Goal: Check status: Check status

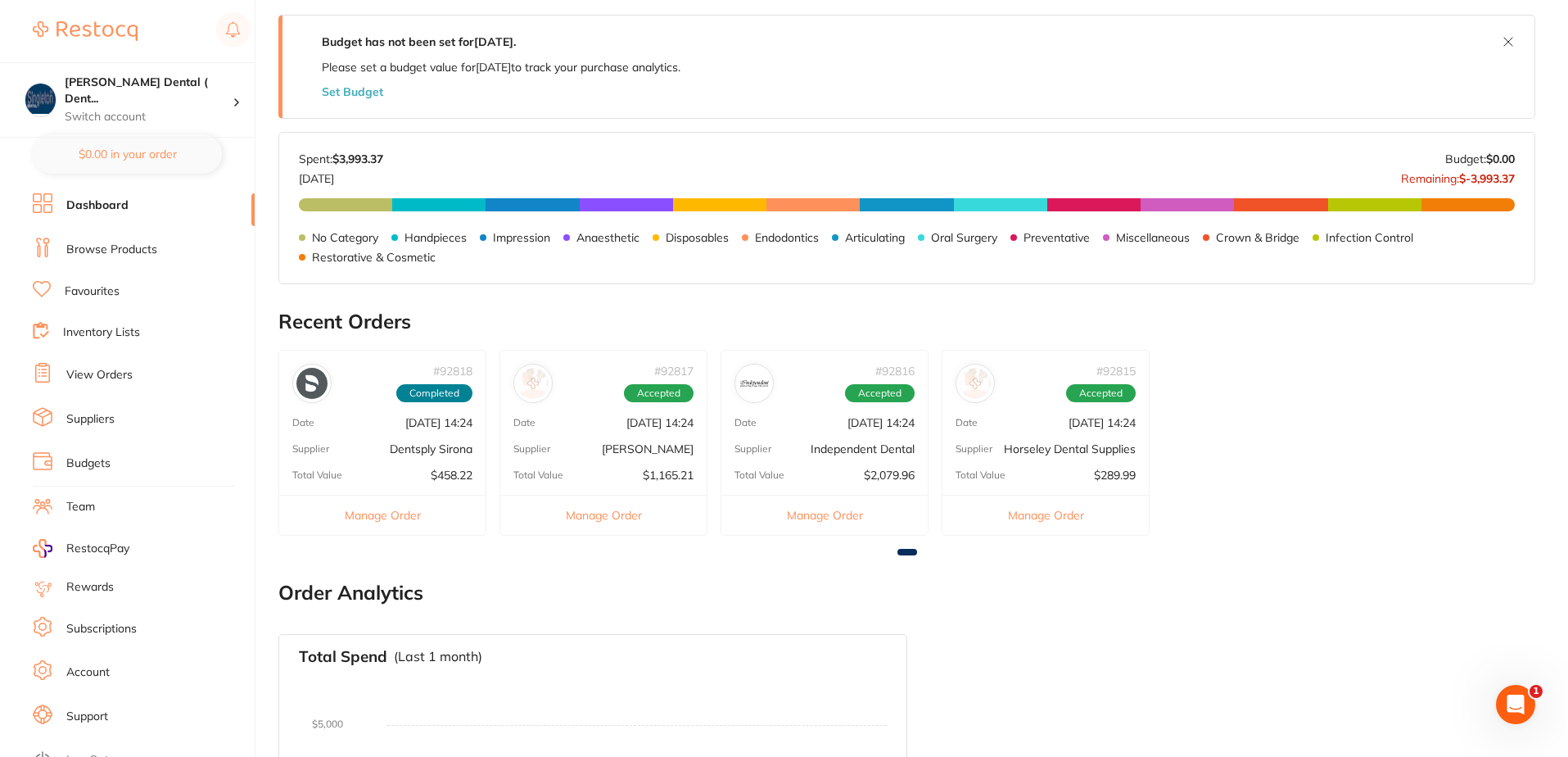
scroll to position [327, 0]
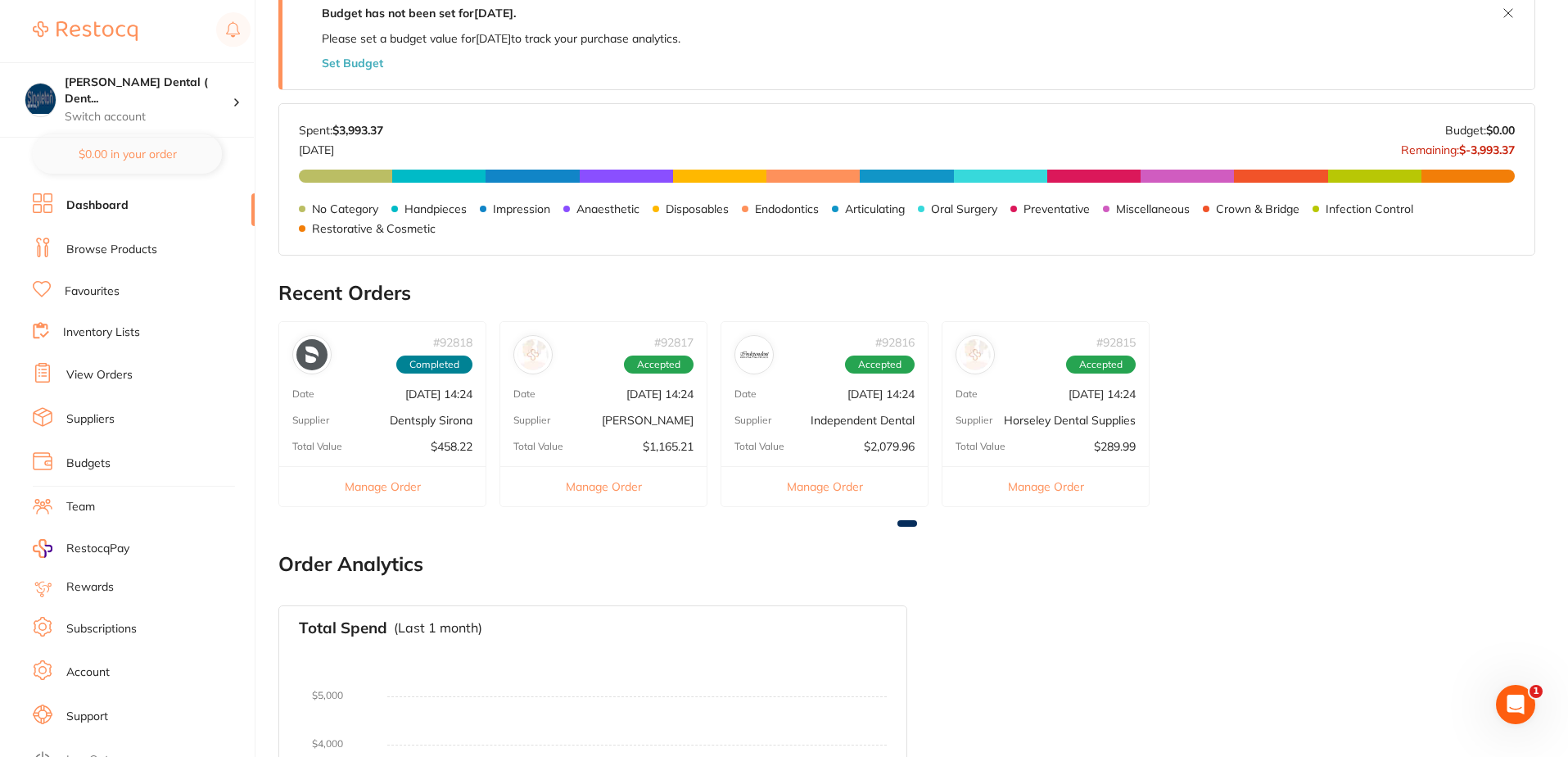
click at [1056, 485] on button "Manage Order" at bounding box center [1046, 487] width 206 height 40
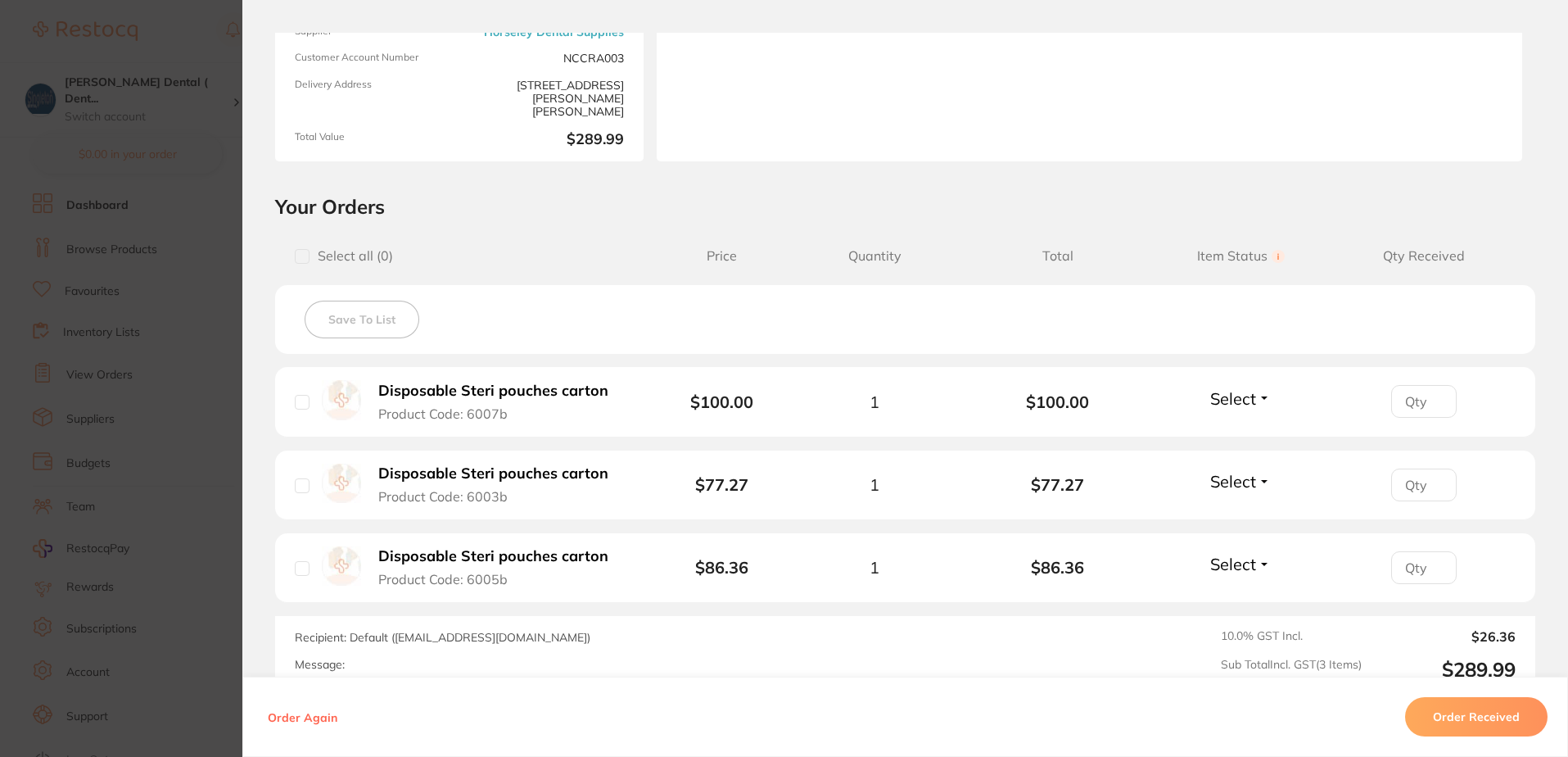
scroll to position [246, 0]
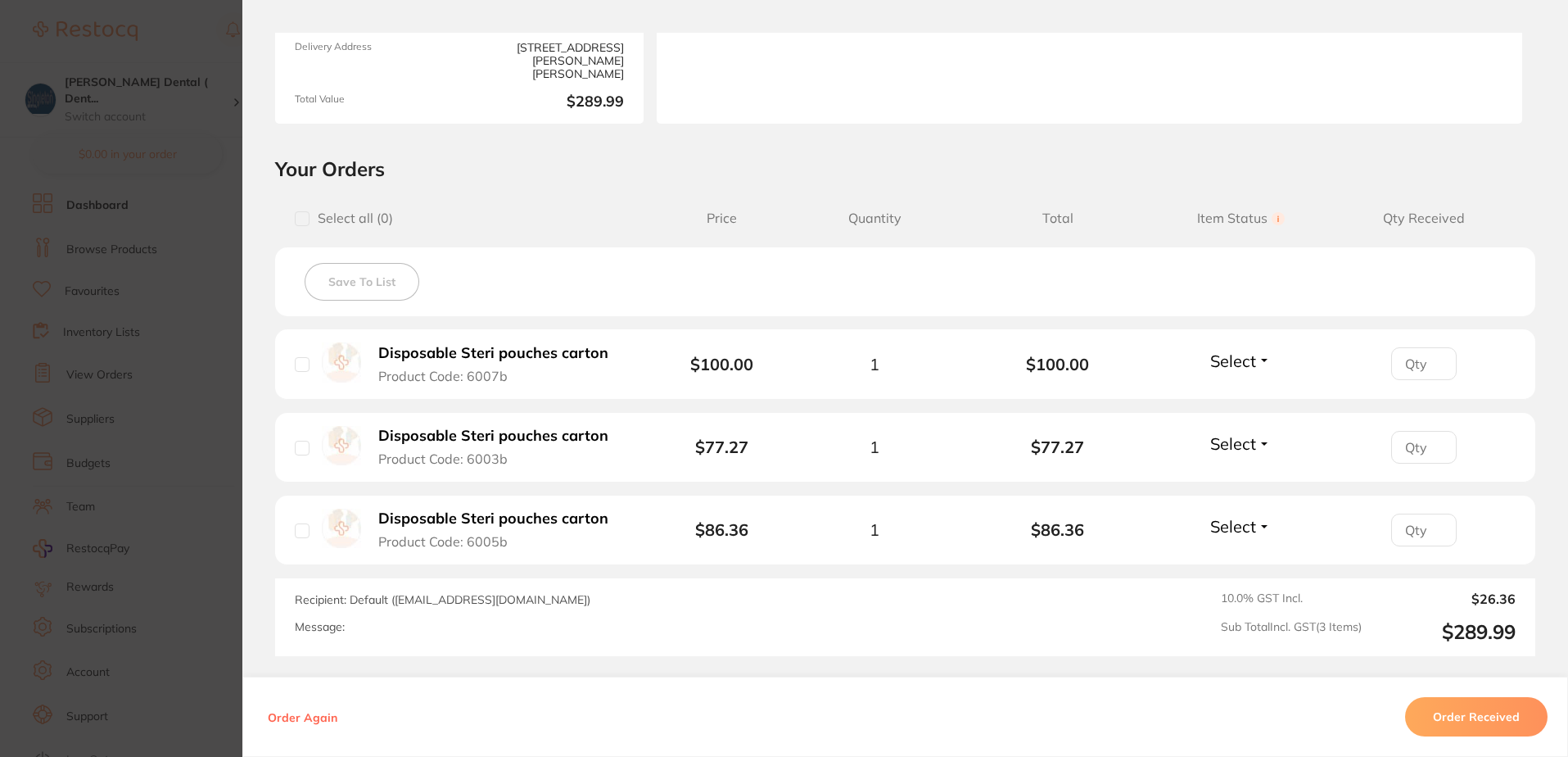
click at [1242, 359] on span "Select" at bounding box center [1233, 361] width 46 height 20
click at [1240, 391] on span "Received" at bounding box center [1241, 396] width 41 height 12
click at [1239, 443] on span "Select" at bounding box center [1233, 443] width 46 height 20
click at [1241, 470] on button "Received" at bounding box center [1241, 479] width 41 height 26
click at [1241, 526] on span "Select" at bounding box center [1233, 526] width 46 height 20
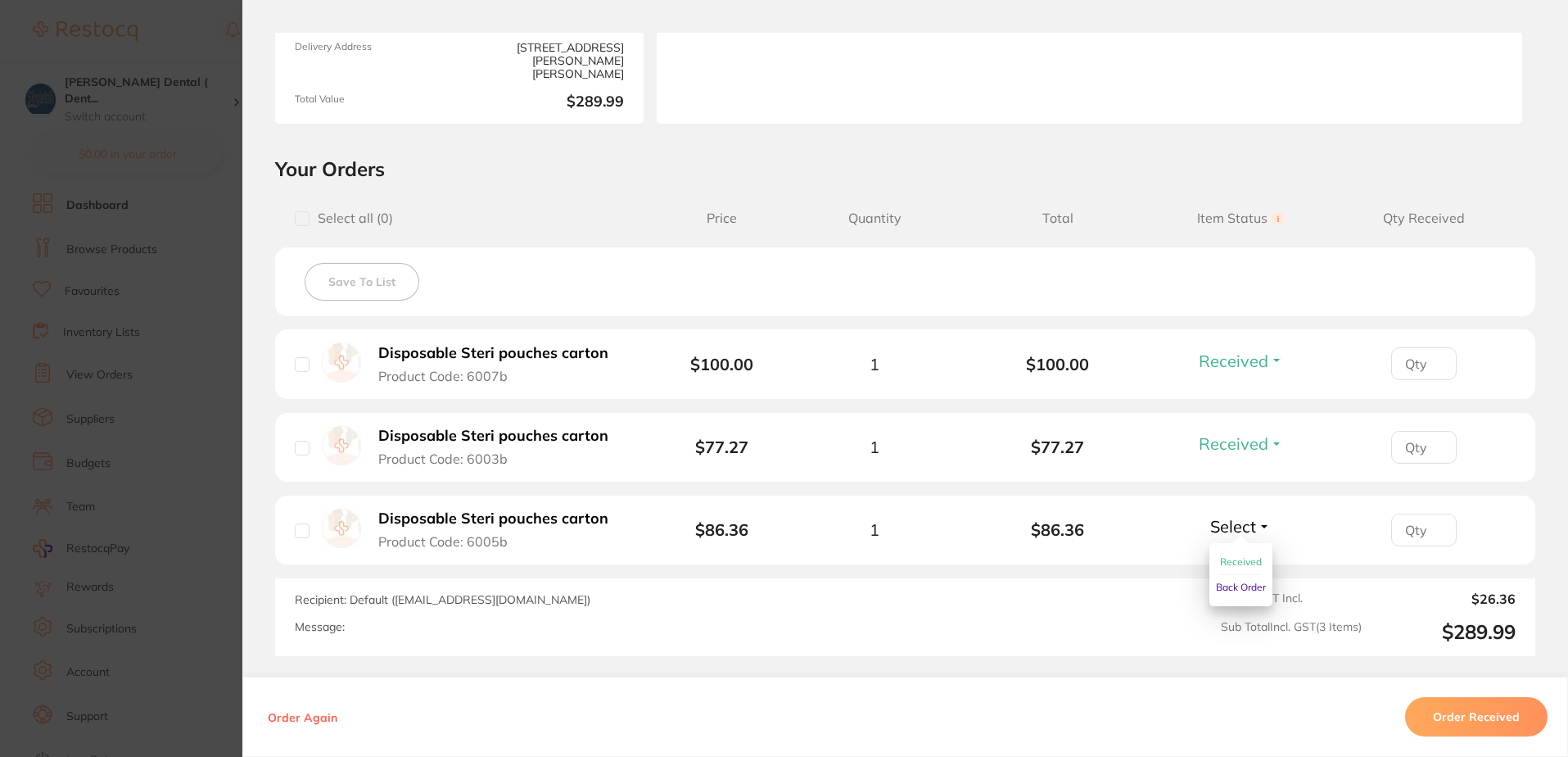
click at [1243, 559] on span "Received" at bounding box center [1241, 561] width 41 height 12
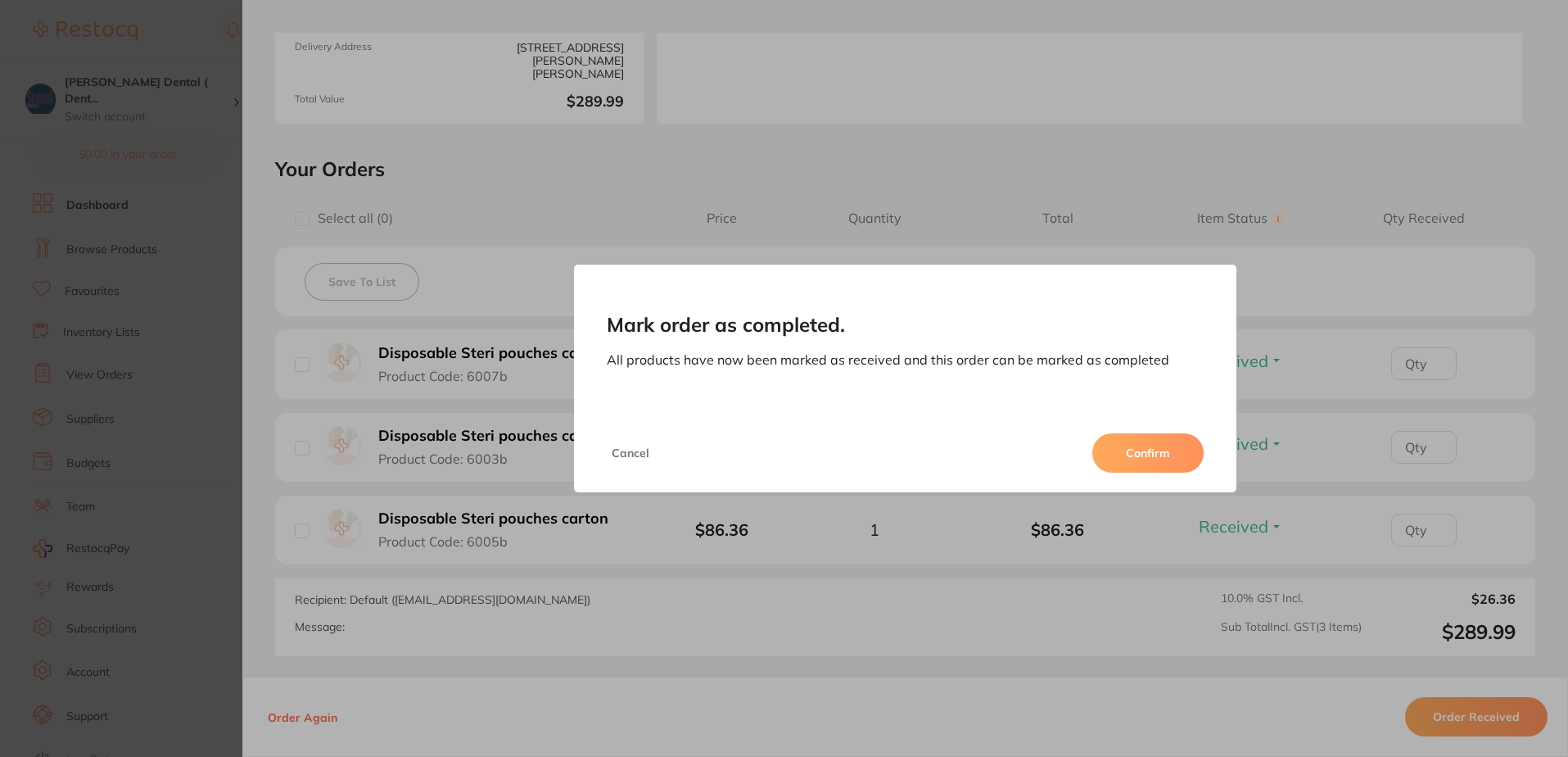
click at [1153, 452] on button "Confirm" at bounding box center [1148, 453] width 111 height 40
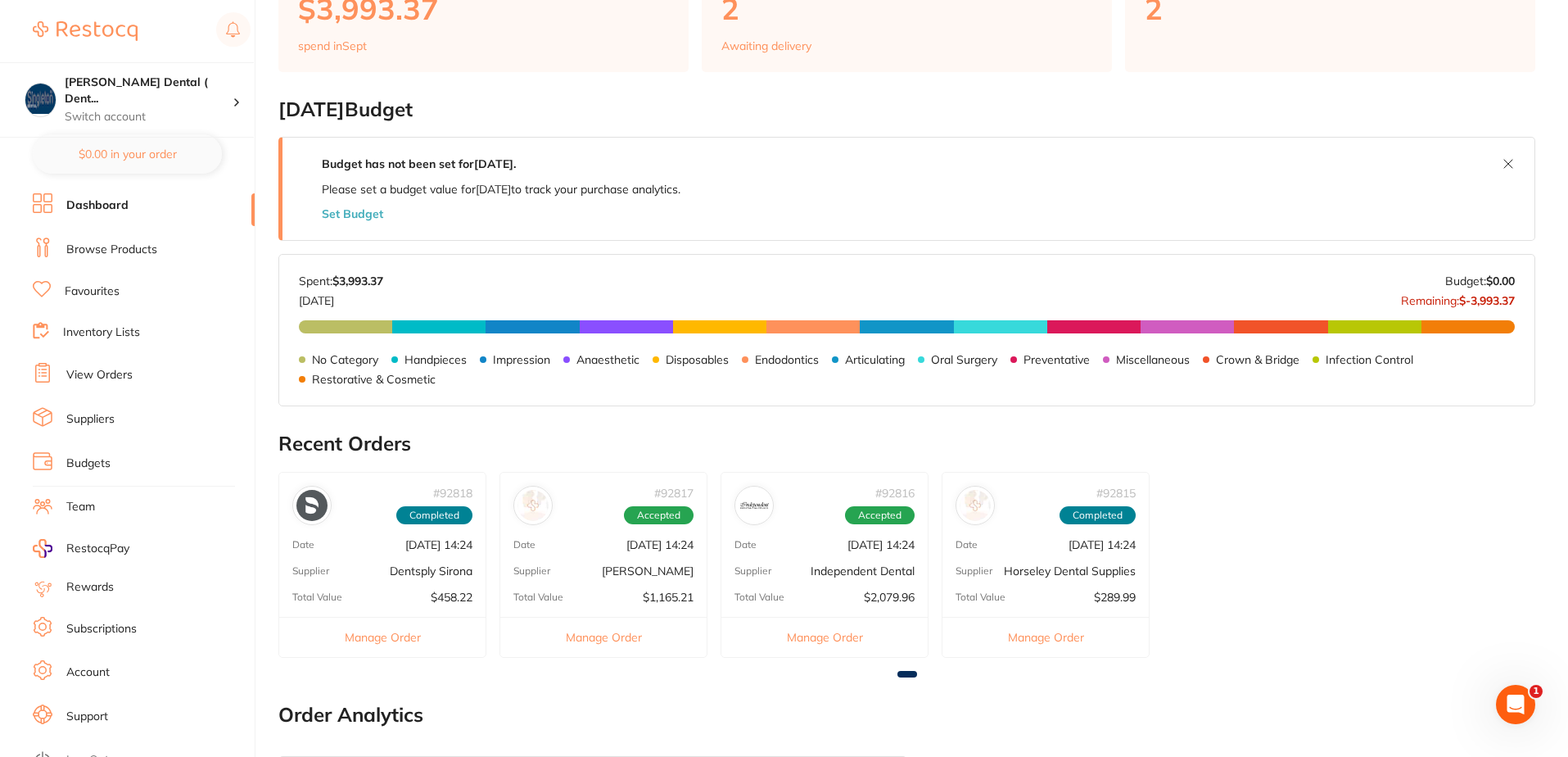
scroll to position [164, 0]
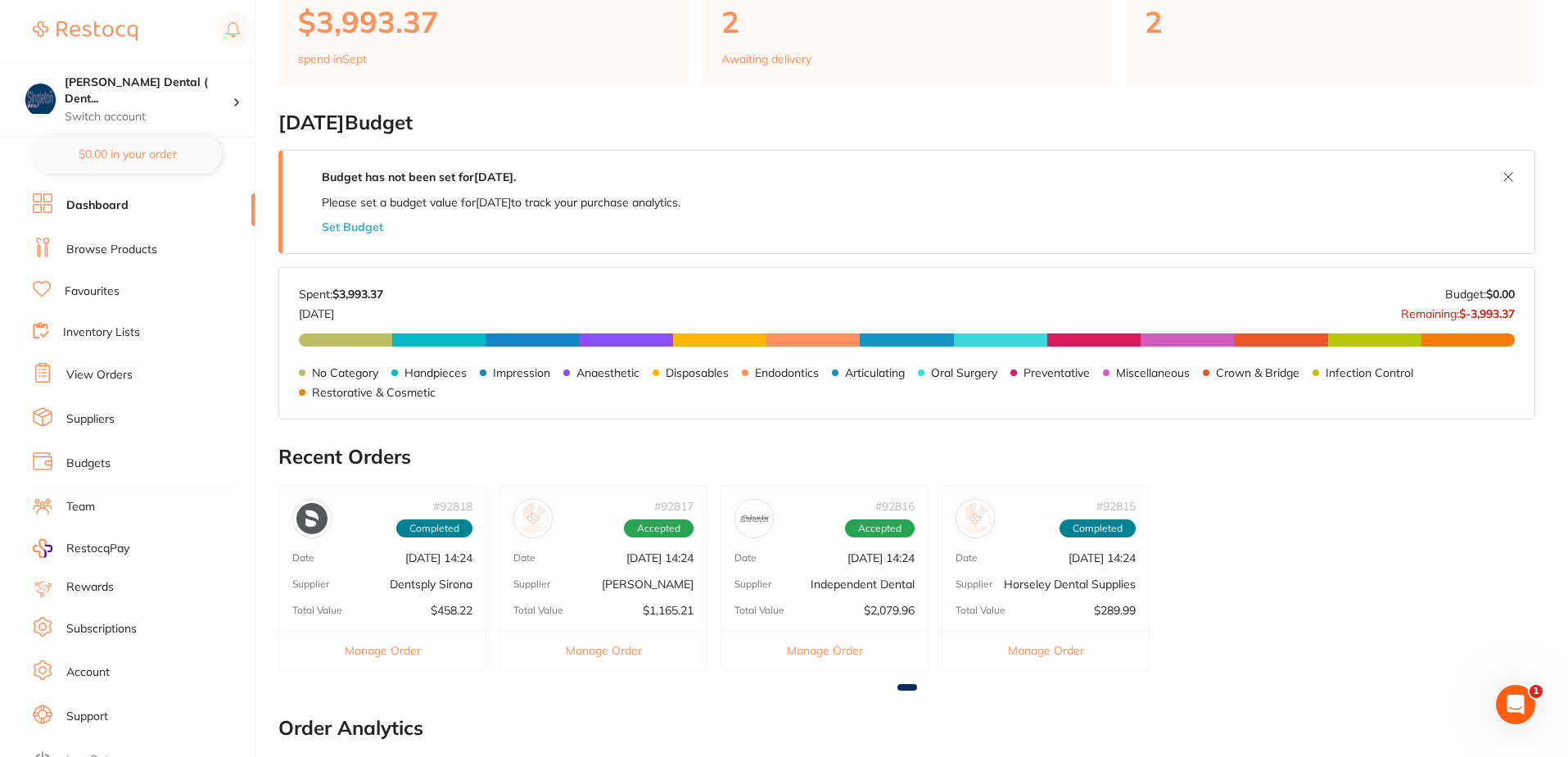
click at [114, 329] on link "Inventory Lists" at bounding box center [102, 333] width 77 height 17
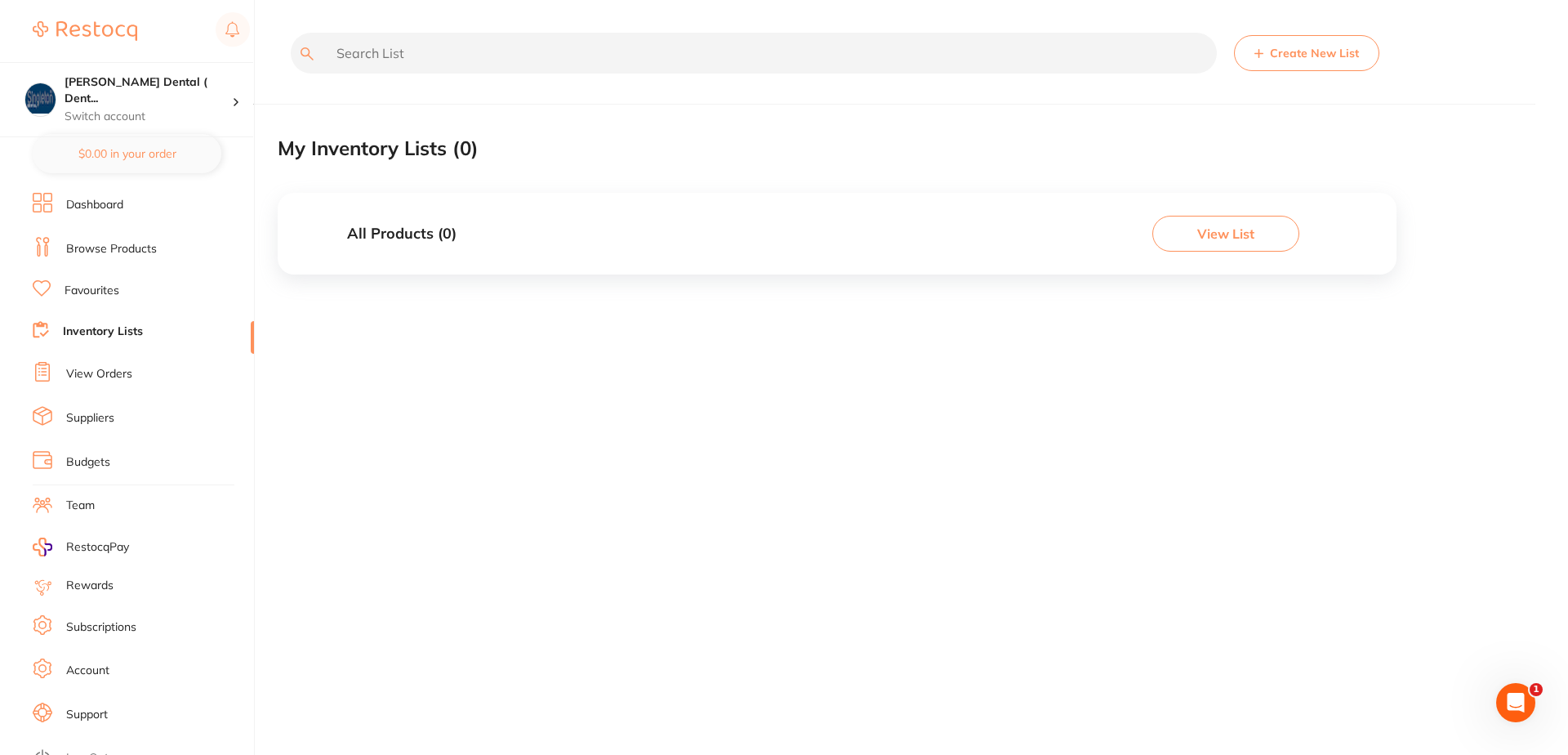
click at [118, 372] on link "View Orders" at bounding box center [99, 374] width 66 height 17
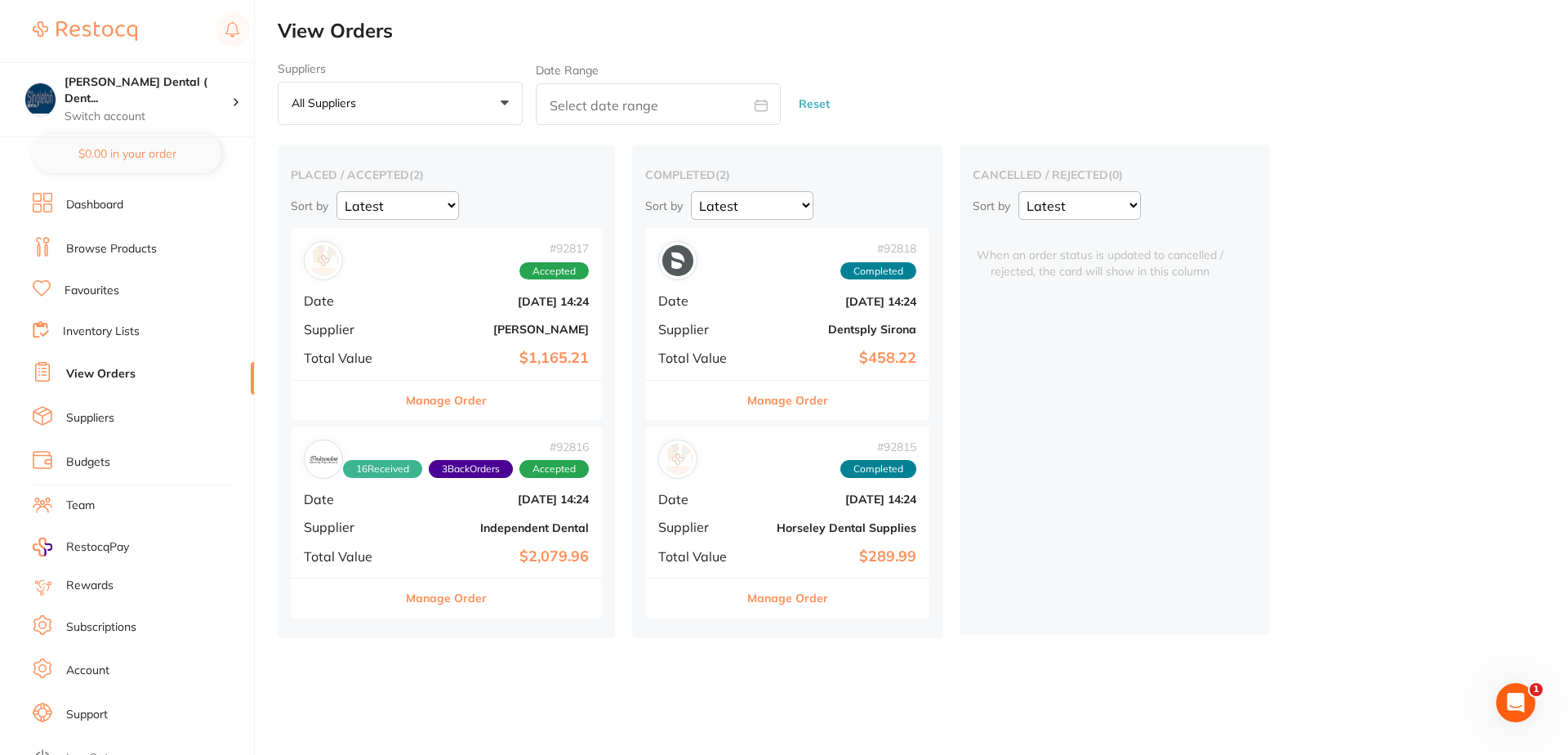
click at [465, 596] on button "Manage Order" at bounding box center [446, 597] width 81 height 39
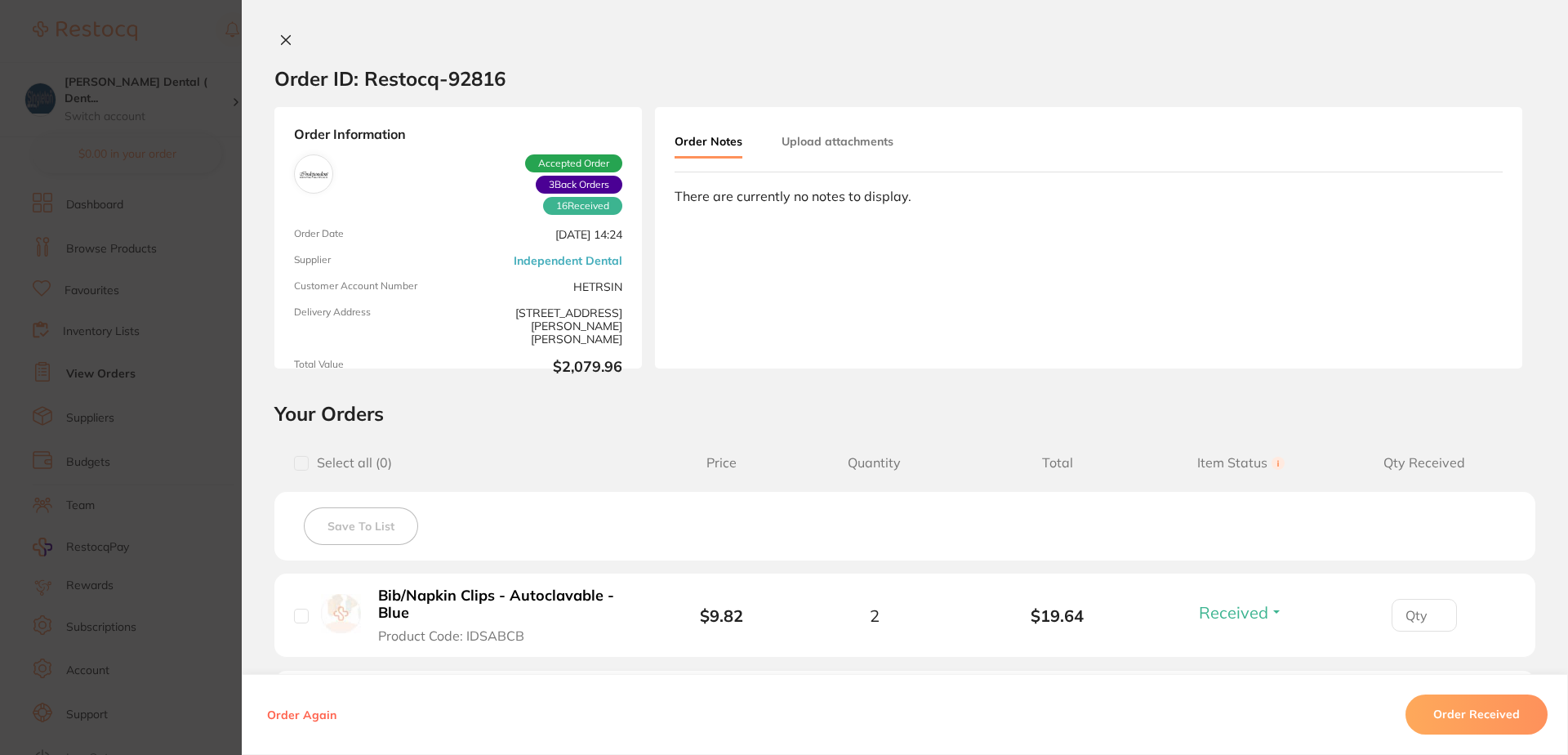
click at [282, 40] on icon at bounding box center [285, 40] width 13 height 13
